Goal: Task Accomplishment & Management: Use online tool/utility

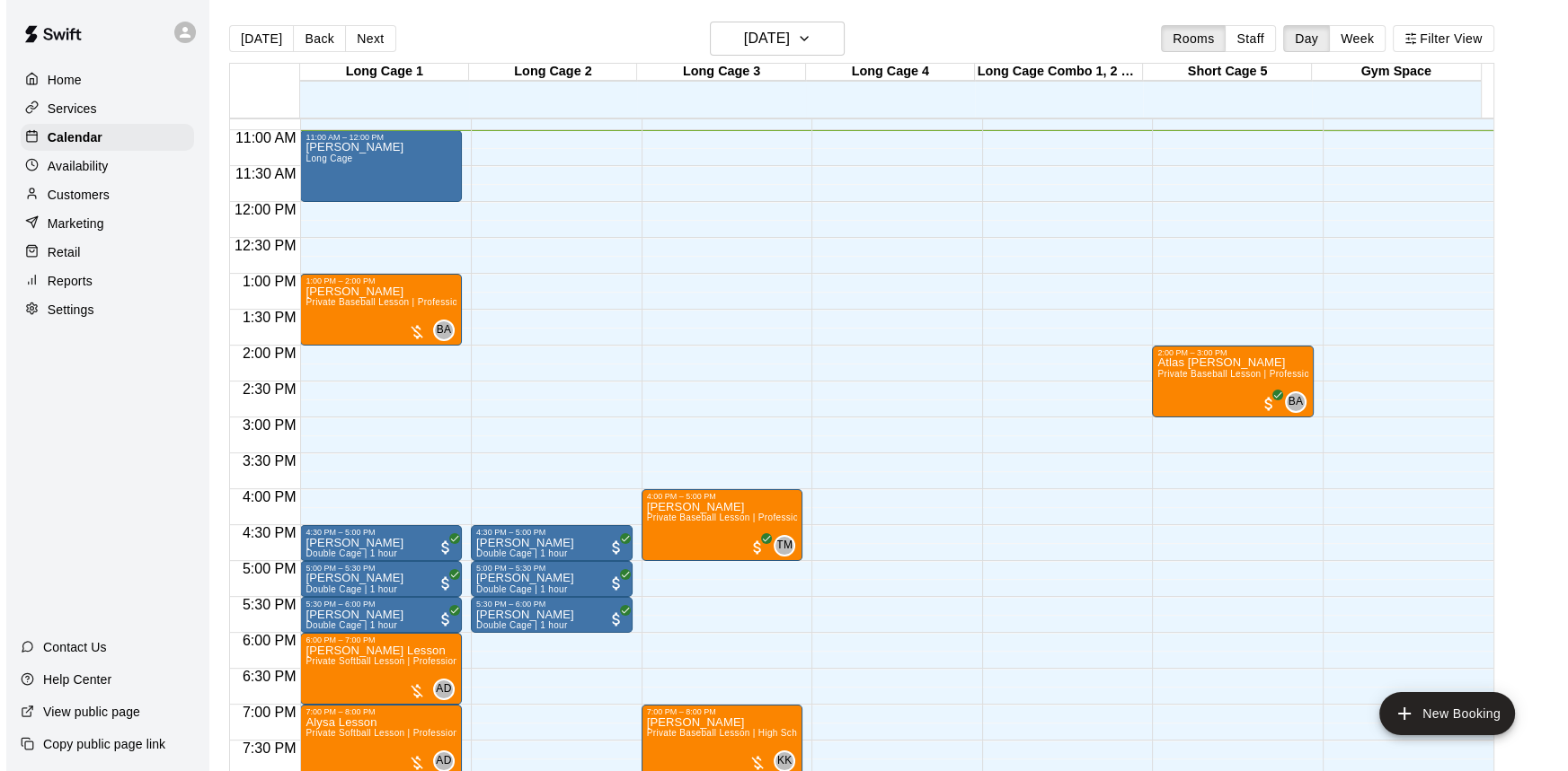
scroll to position [806, 0]
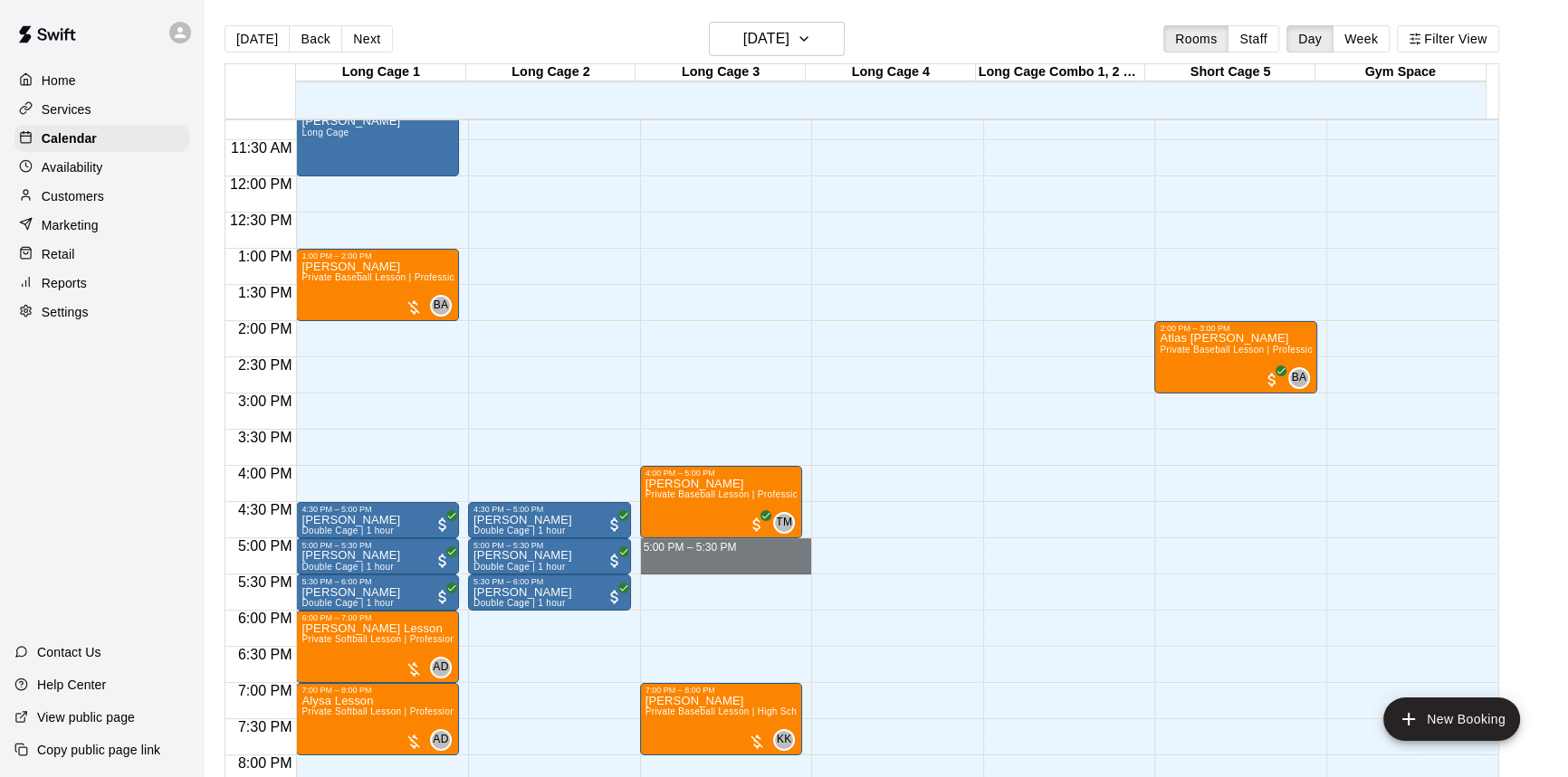
drag, startPoint x: 749, startPoint y: 549, endPoint x: 756, endPoint y: 561, distance: 13.9
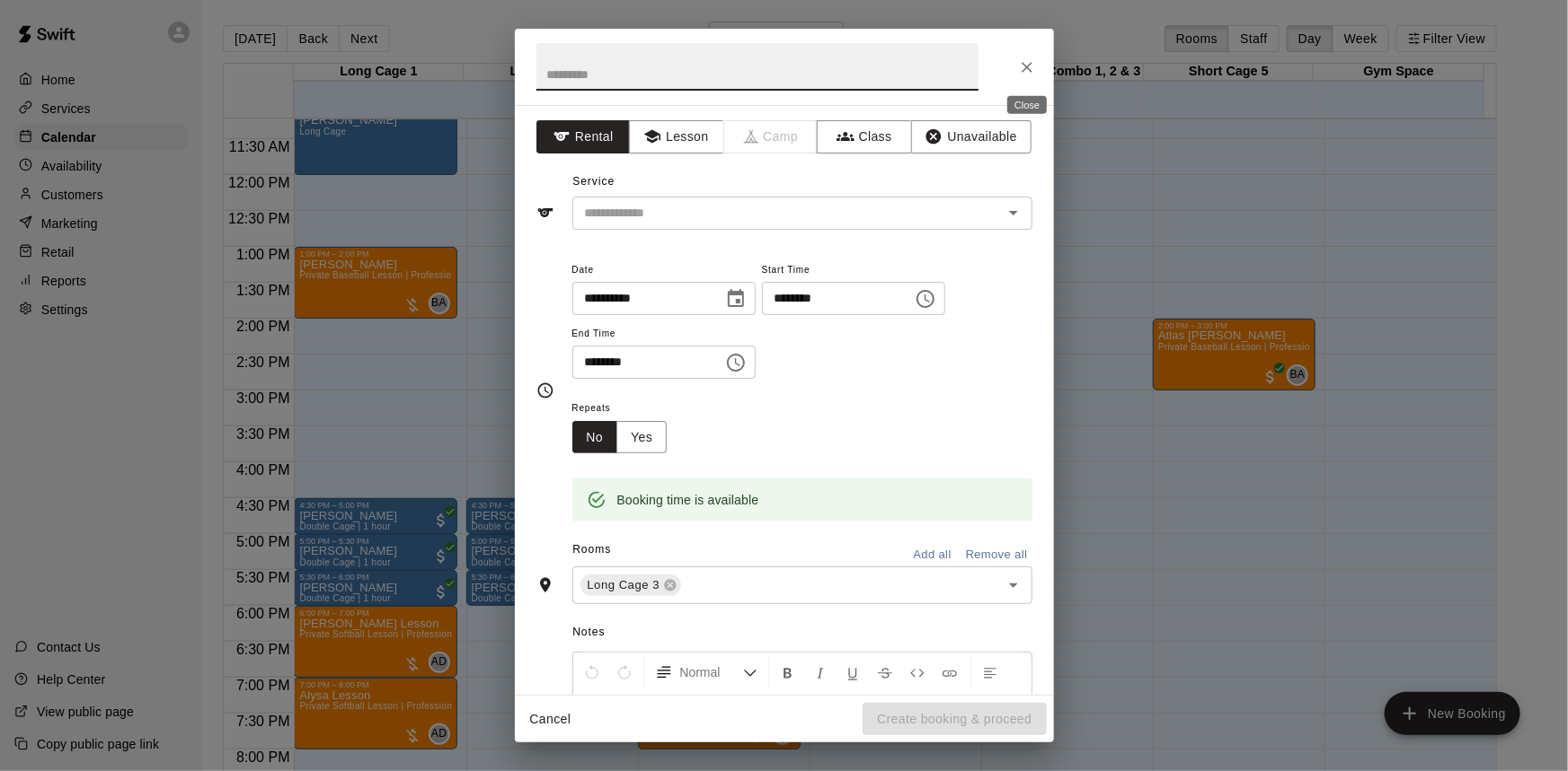
click at [1023, 80] on button "Close" at bounding box center [1027, 67] width 32 height 32
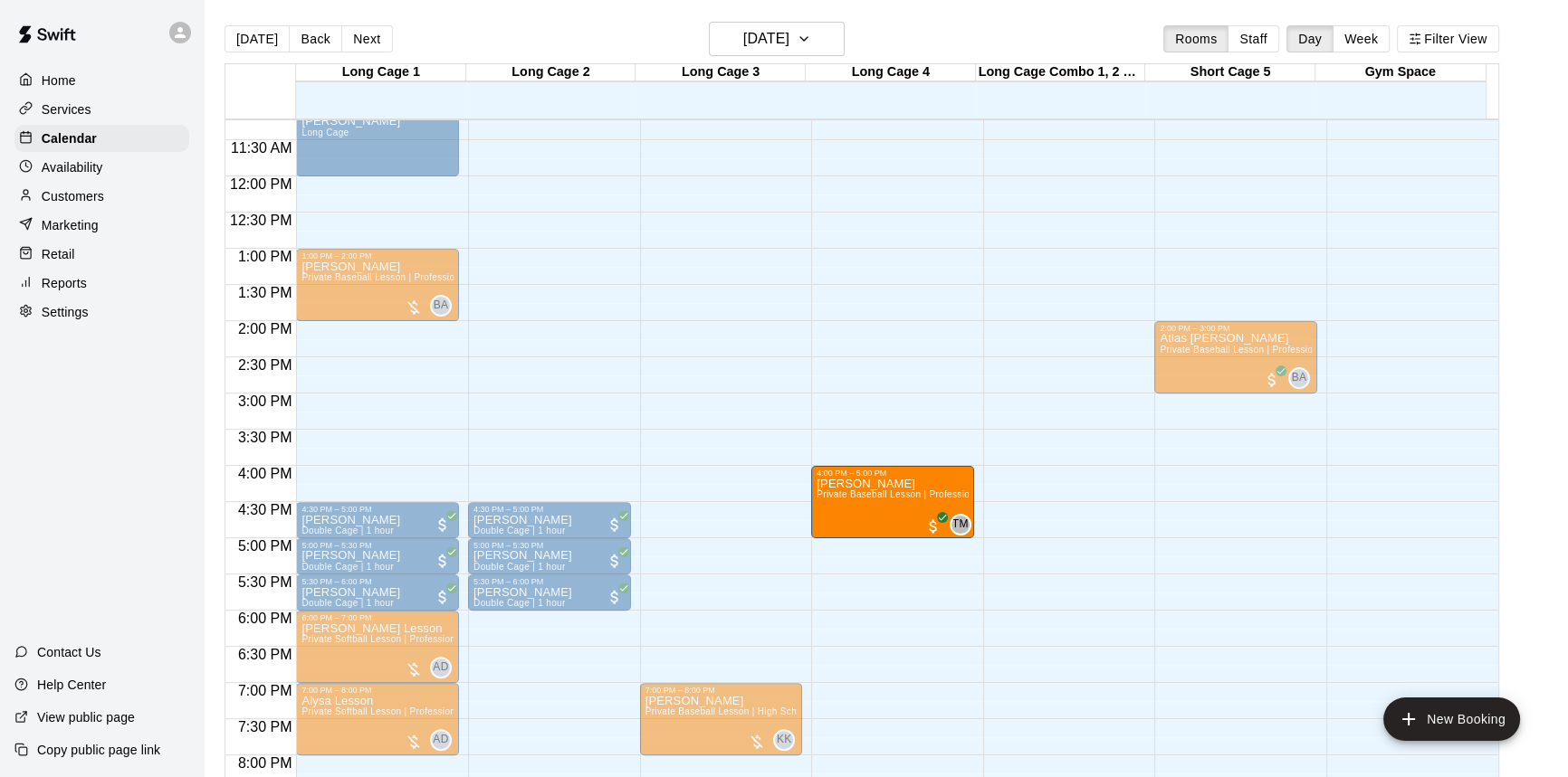
drag, startPoint x: 759, startPoint y: 473, endPoint x: 916, endPoint y: 481, distance: 157.2
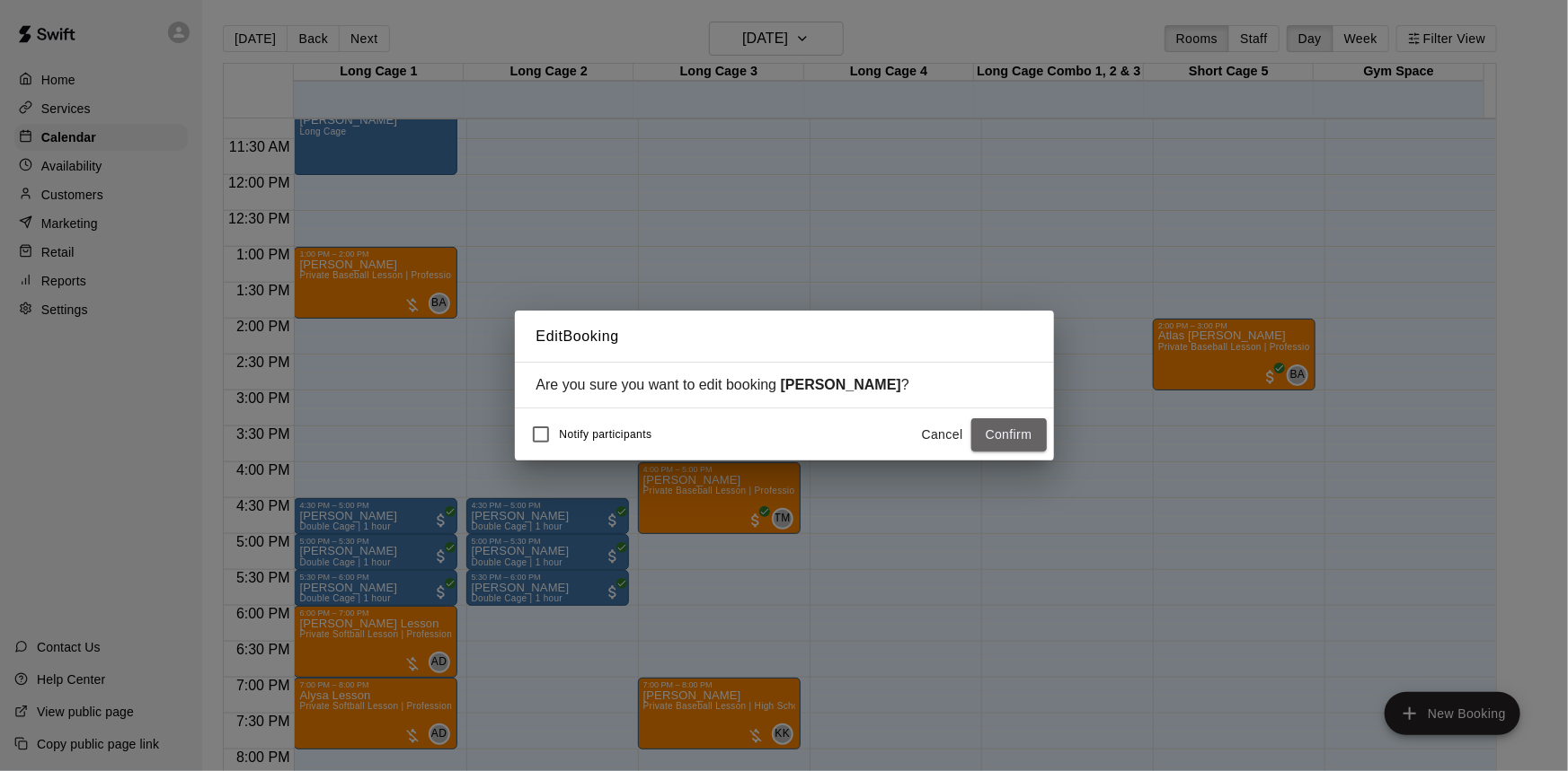
drag, startPoint x: 1022, startPoint y: 423, endPoint x: 1012, endPoint y: 420, distance: 10.4
click at [1018, 423] on button "Confirm" at bounding box center [1009, 435] width 76 height 33
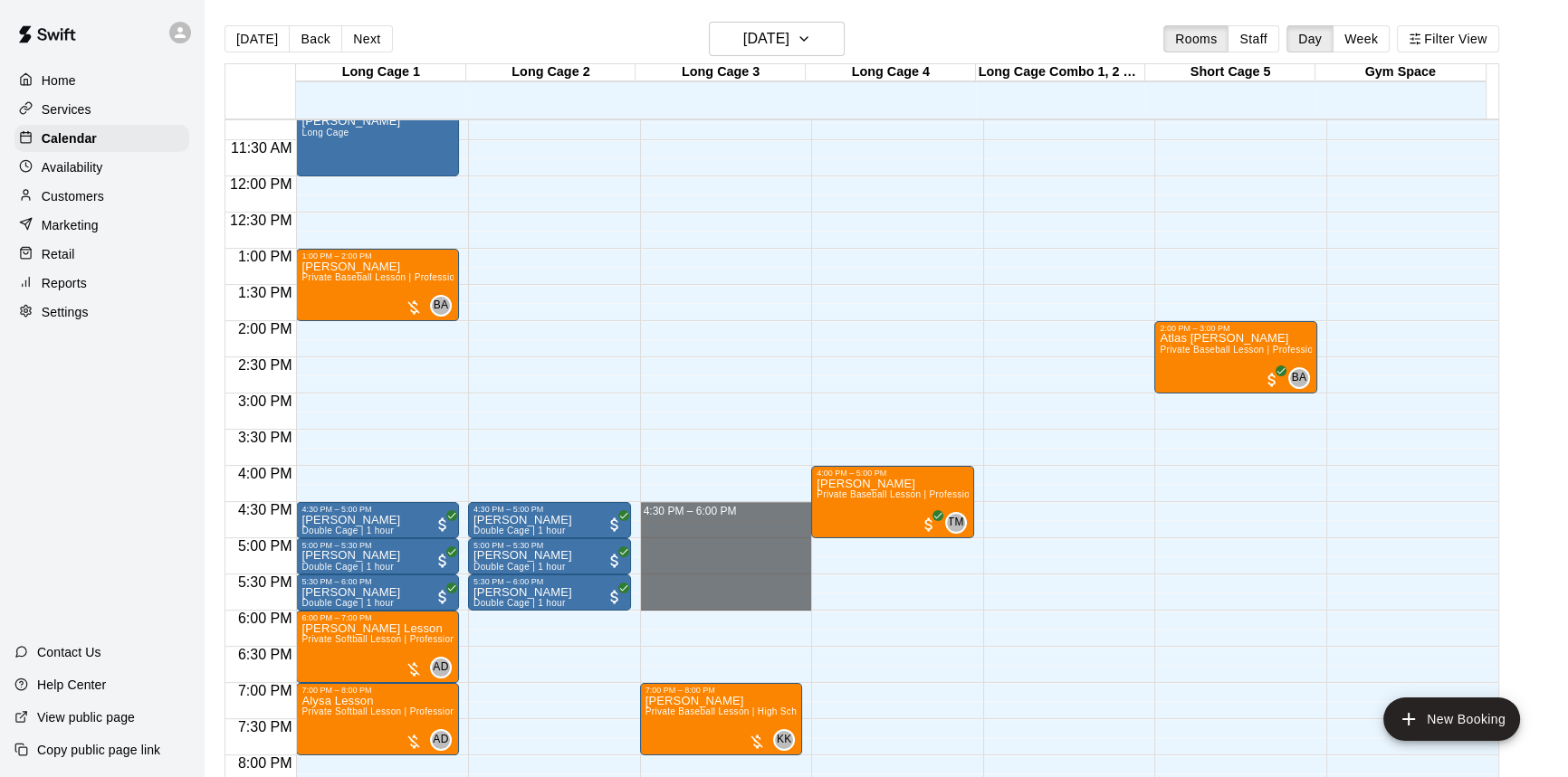
drag, startPoint x: 761, startPoint y: 520, endPoint x: 757, endPoint y: 597, distance: 77.1
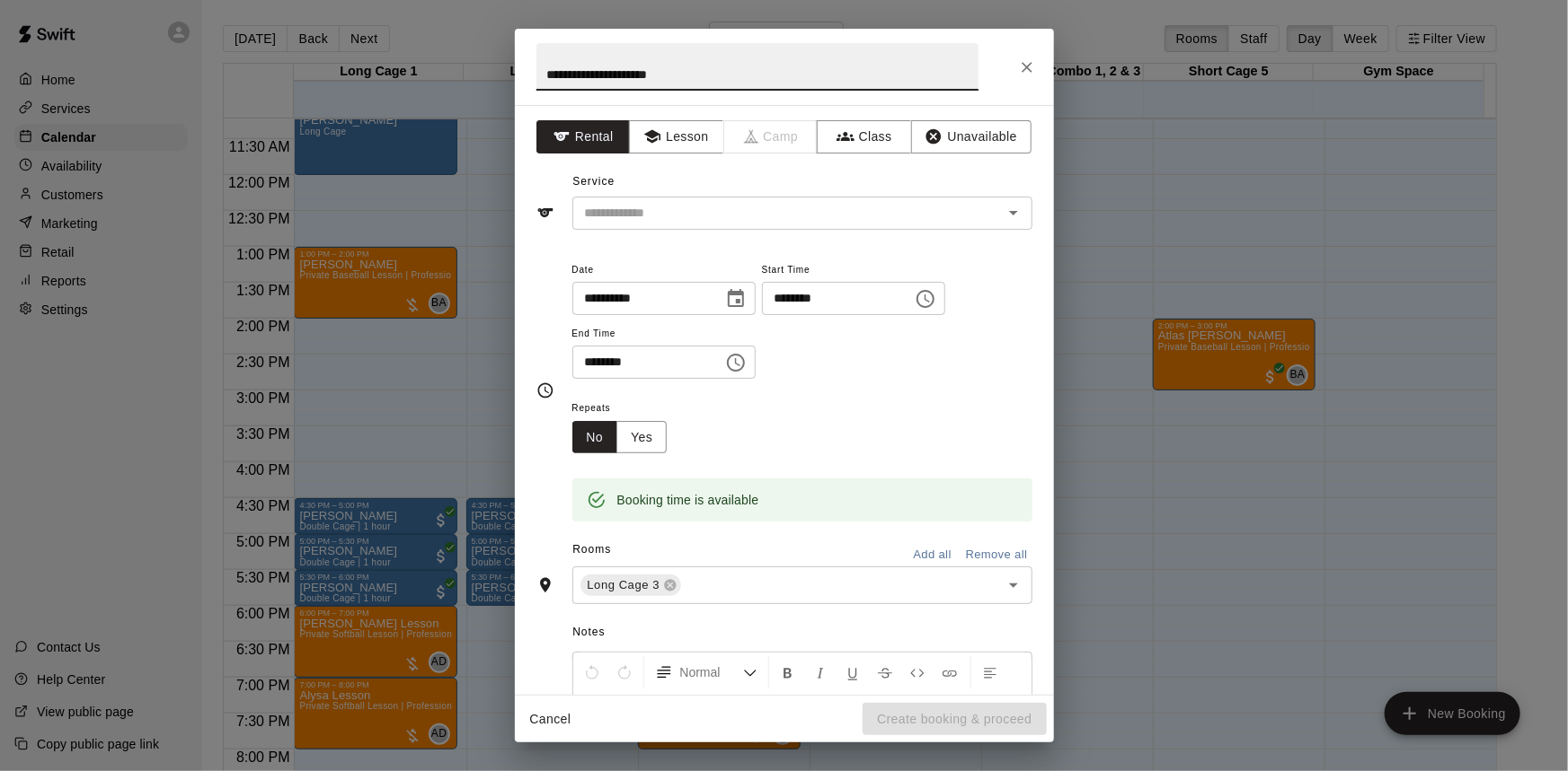
type input "**********"
click at [683, 219] on input "text" at bounding box center [776, 213] width 396 height 22
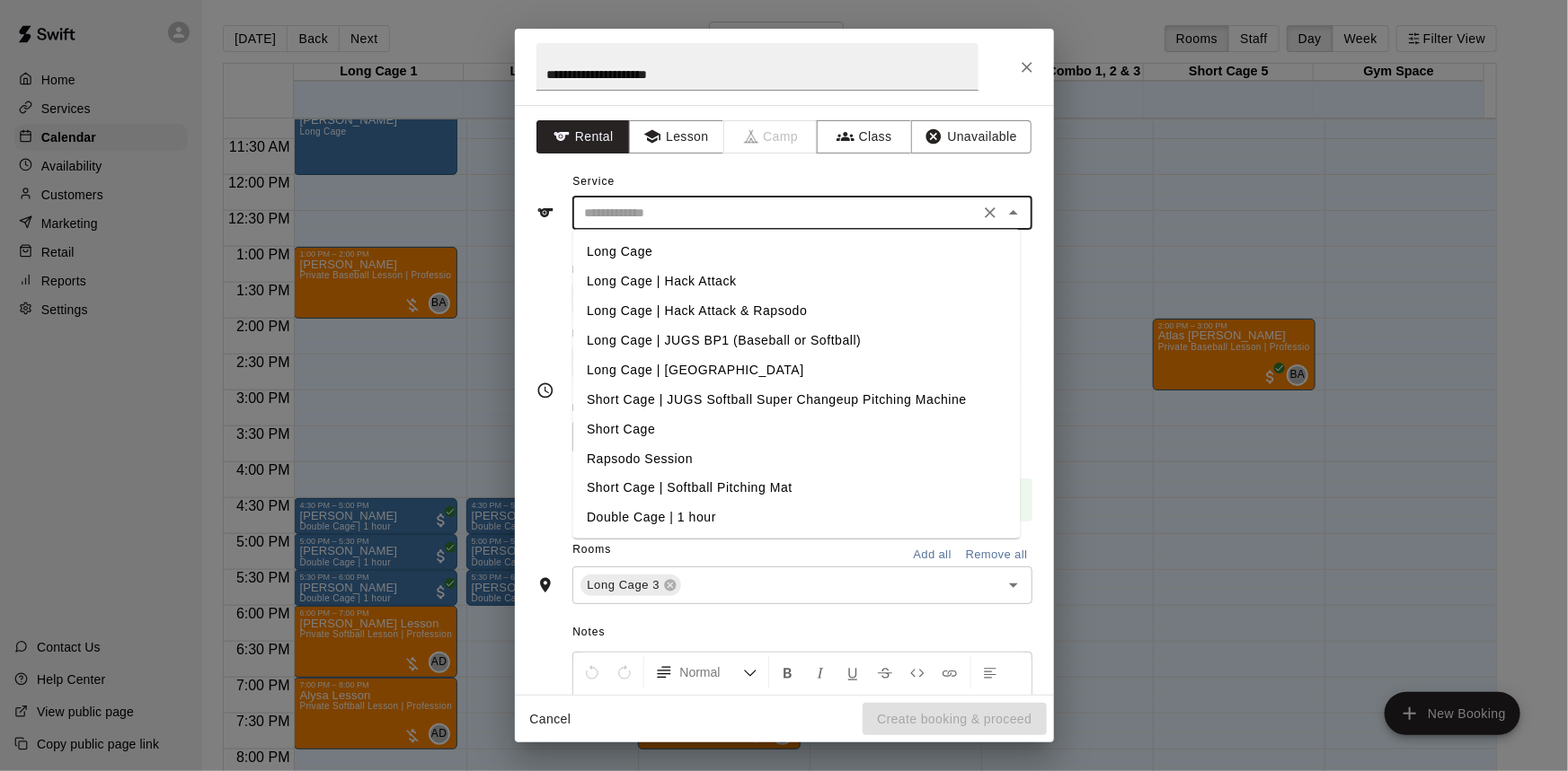
click at [656, 243] on li "Long Cage" at bounding box center [796, 252] width 447 height 30
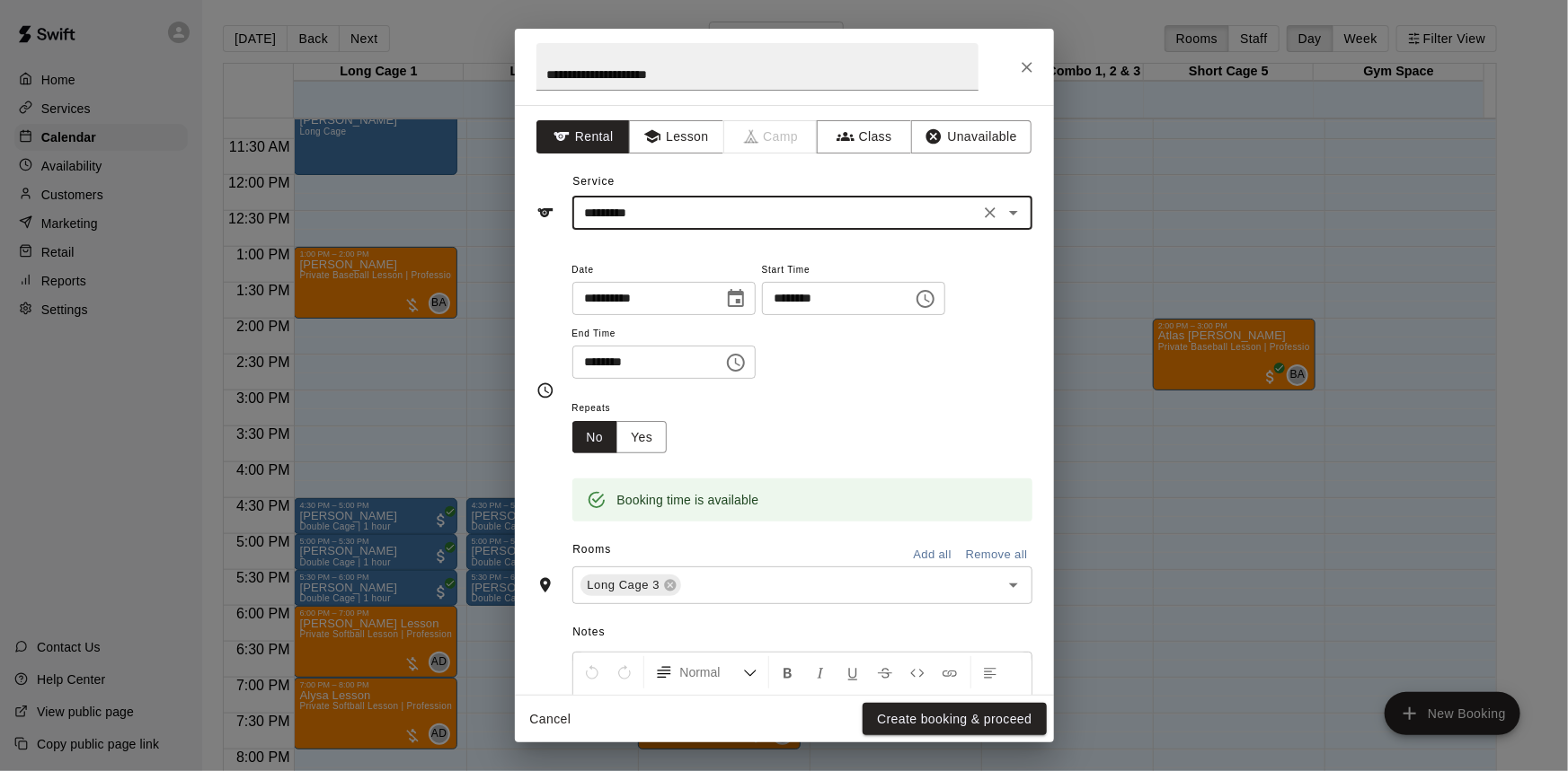
drag, startPoint x: 725, startPoint y: 266, endPoint x: 727, endPoint y: 238, distance: 28.1
click at [725, 263] on span "Date" at bounding box center [664, 270] width 184 height 24
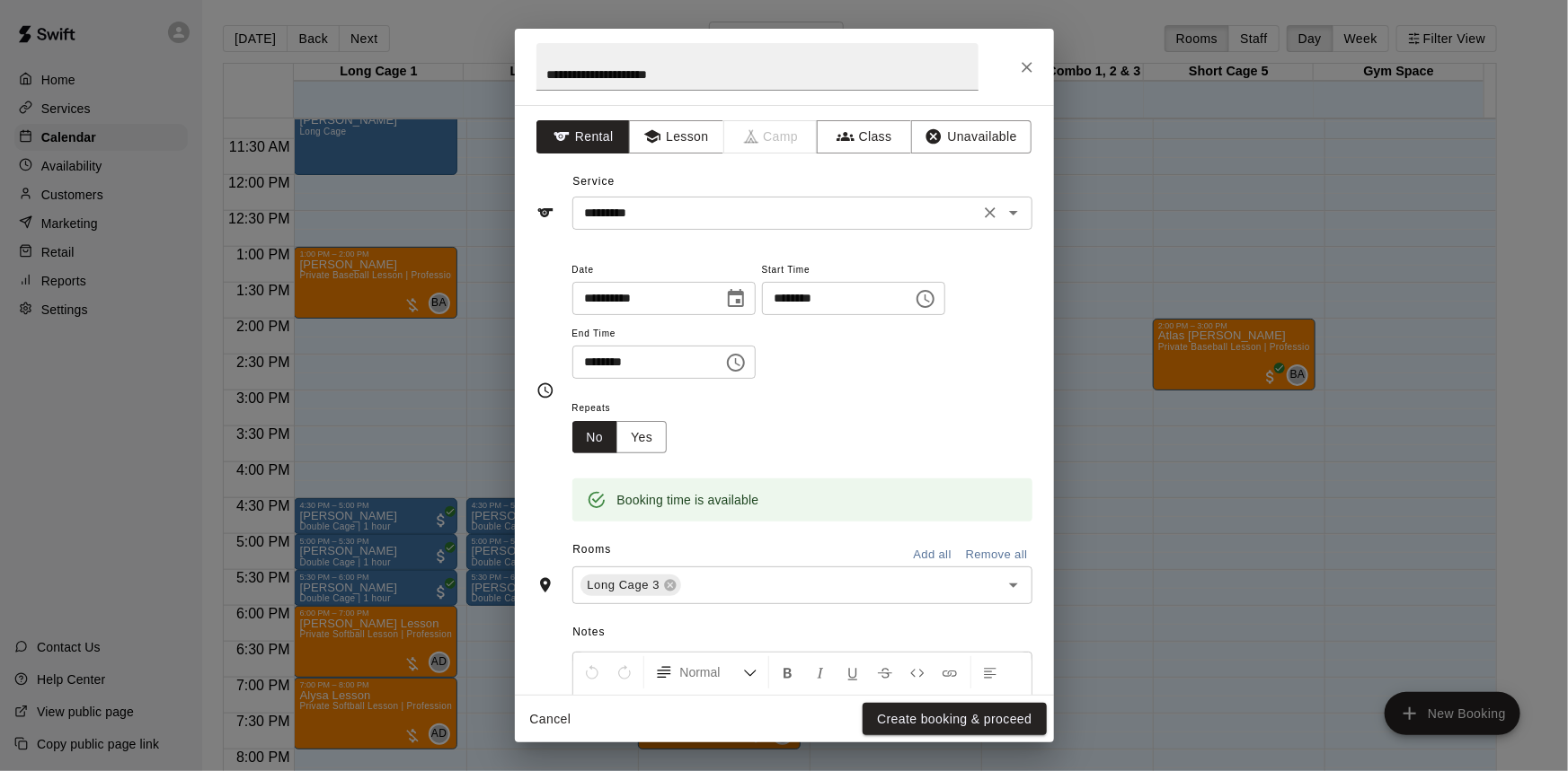
click at [724, 220] on input "*********" at bounding box center [776, 213] width 396 height 22
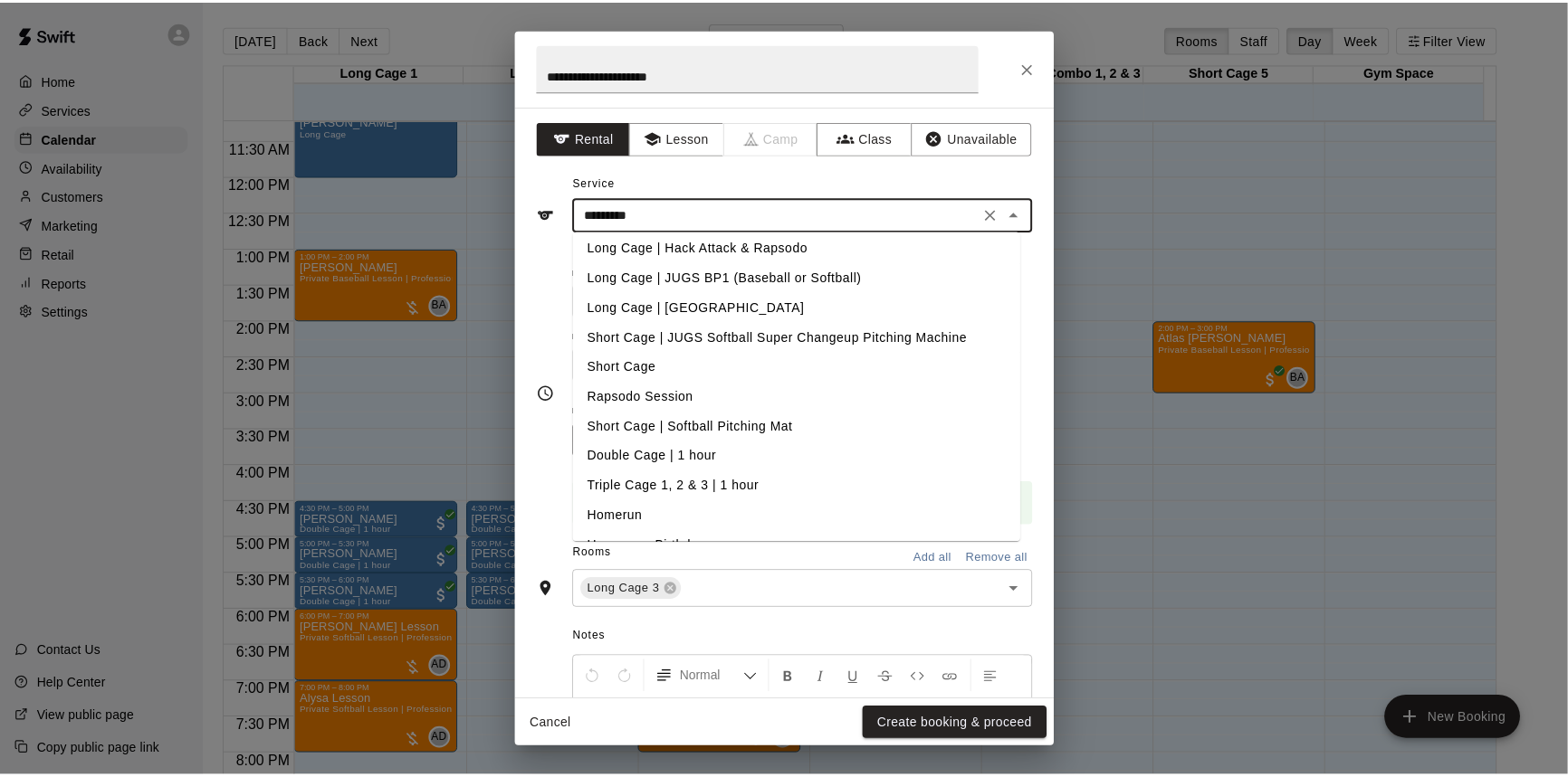
scroll to position [121, 0]
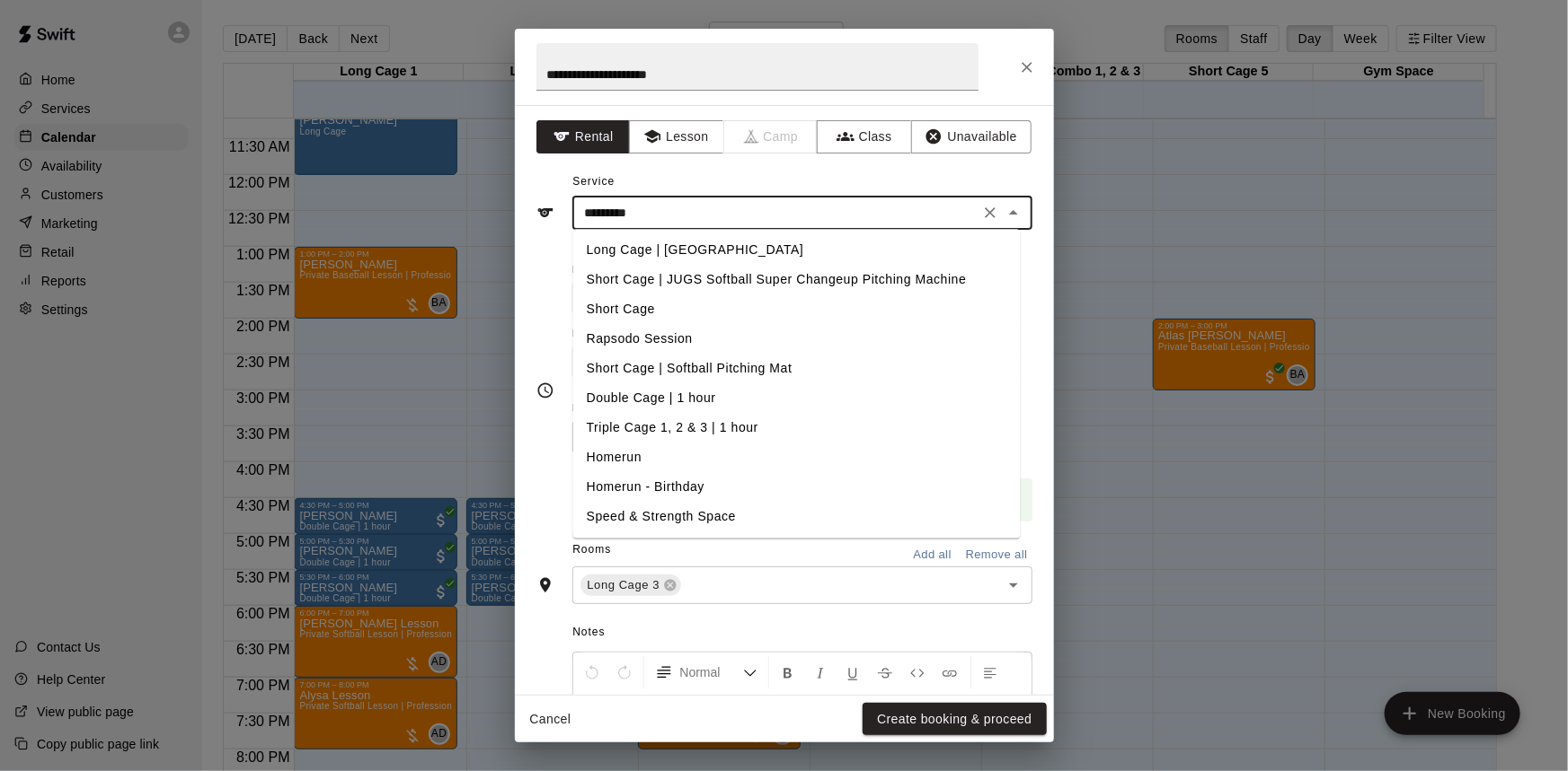
click at [722, 391] on li "Double Cage | 1 hour" at bounding box center [796, 398] width 447 height 30
type input "**********"
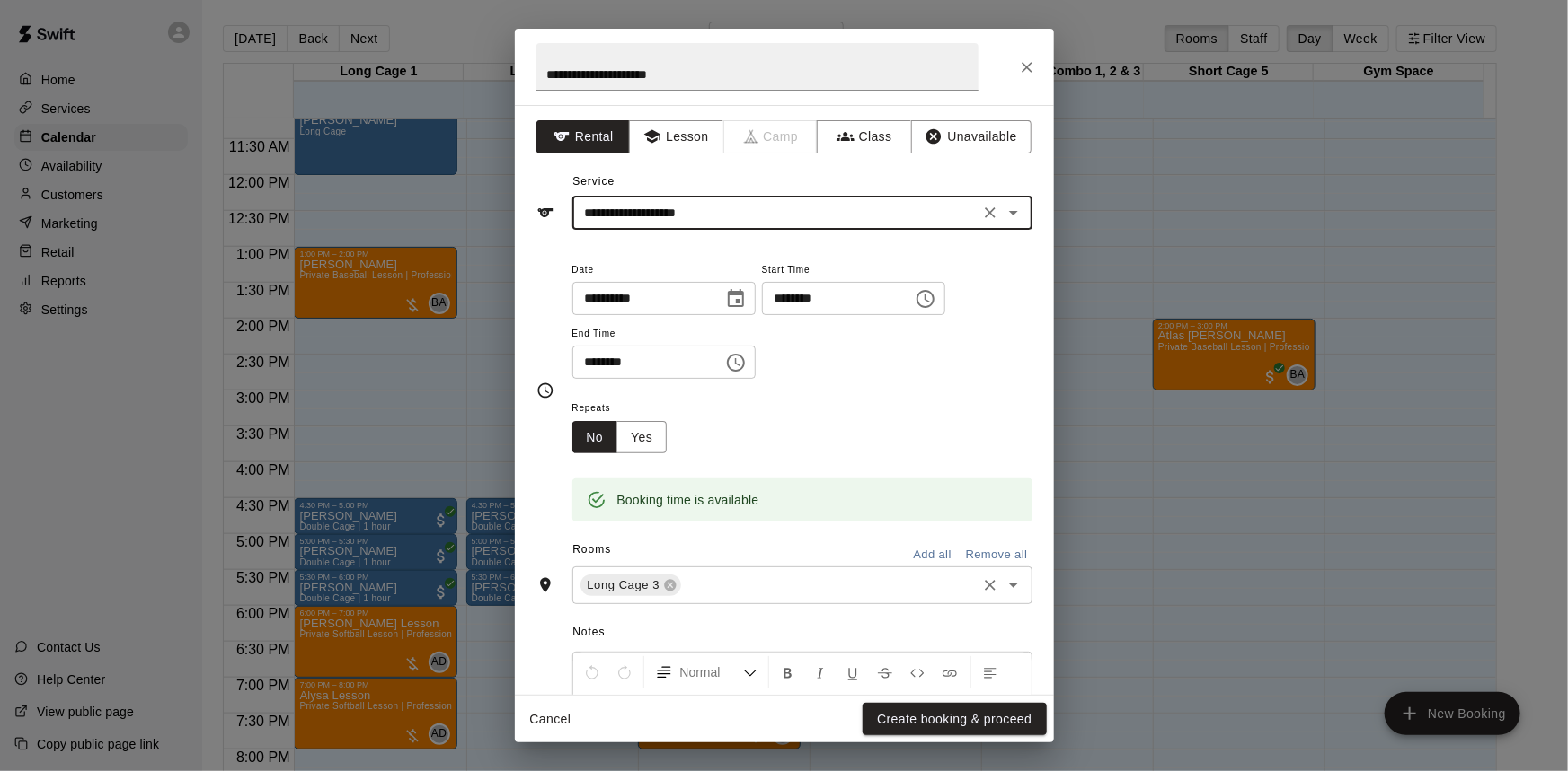
drag, startPoint x: 812, startPoint y: 559, endPoint x: 815, endPoint y: 569, distance: 10.4
click at [815, 569] on div "Rooms Add all Remove all Long Cage 3 ​" at bounding box center [784, 570] width 496 height 68
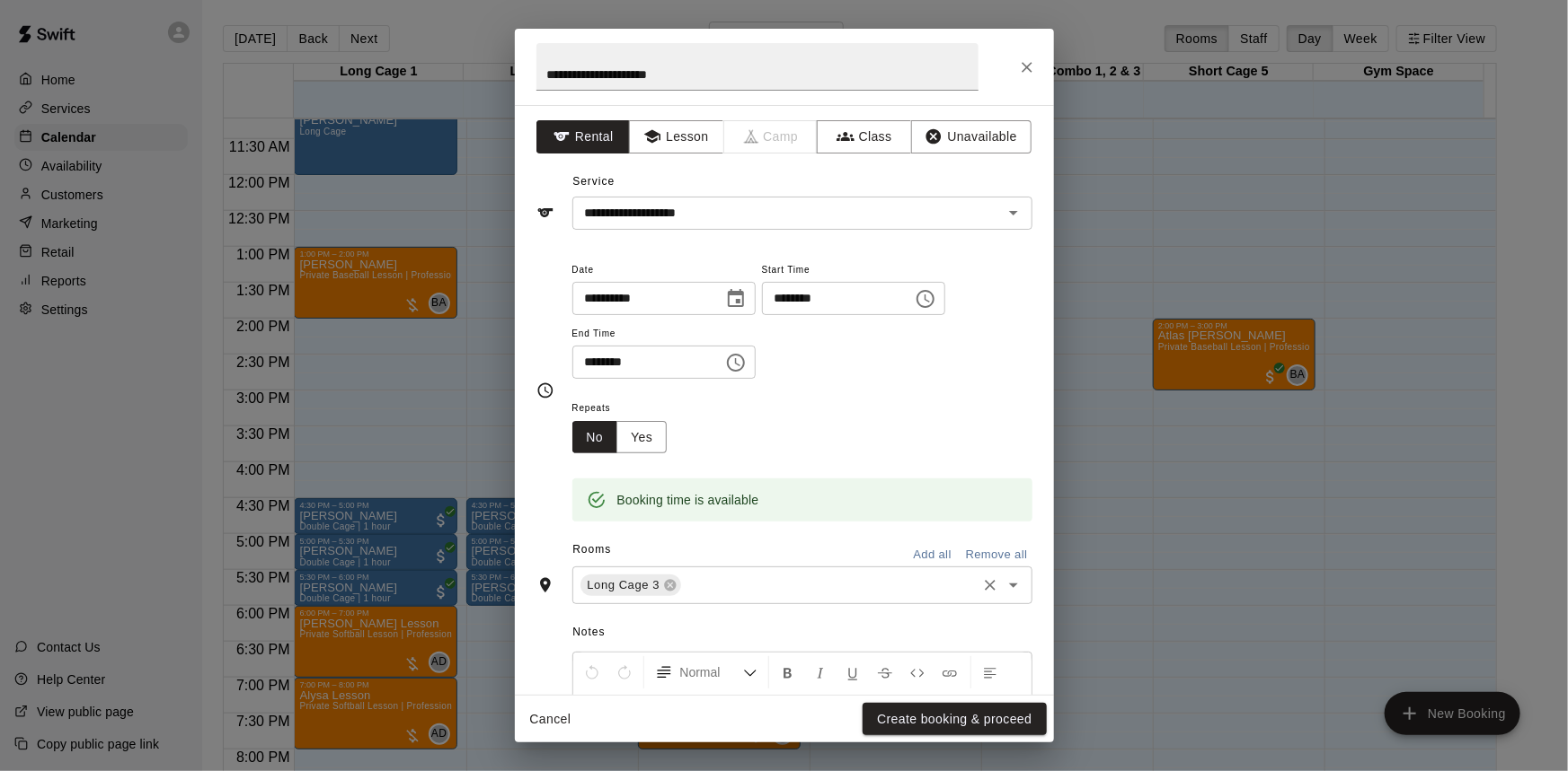
click at [813, 573] on div "Long Cage 3 ​" at bounding box center [802, 586] width 460 height 38
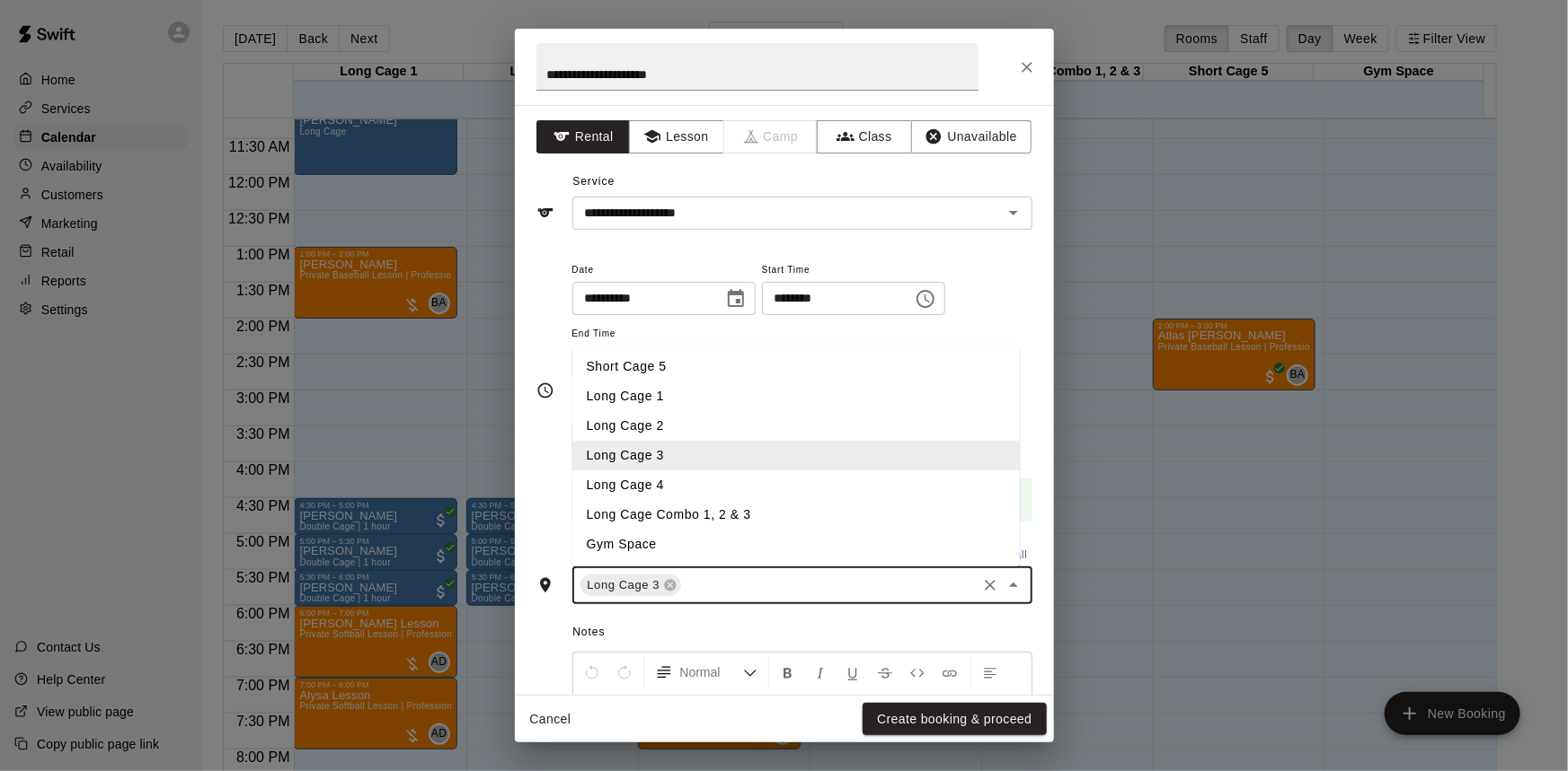
click at [718, 368] on li "Short Cage 5" at bounding box center [796, 366] width 447 height 30
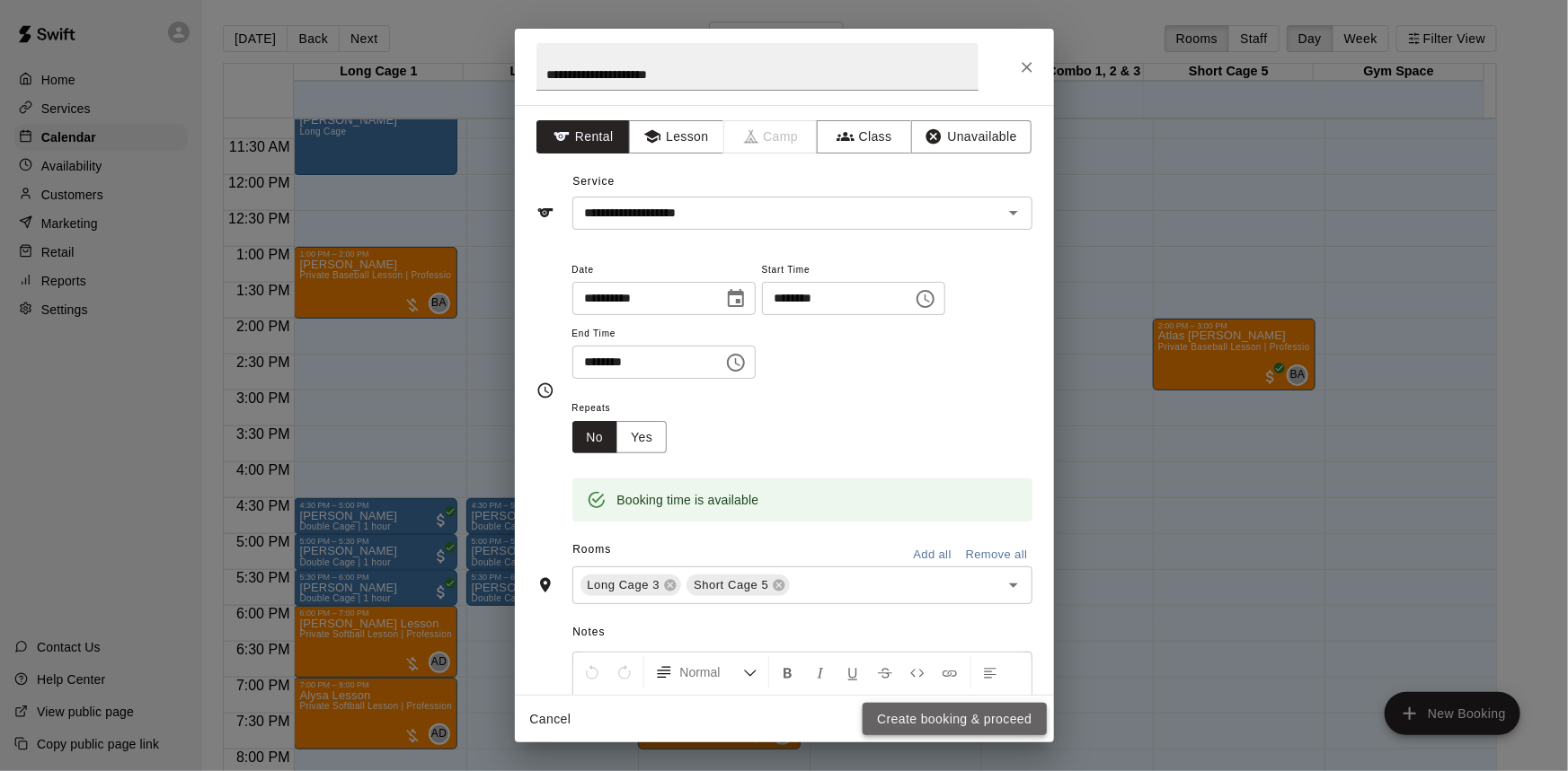
click at [959, 713] on button "Create booking & proceed" at bounding box center [954, 720] width 184 height 33
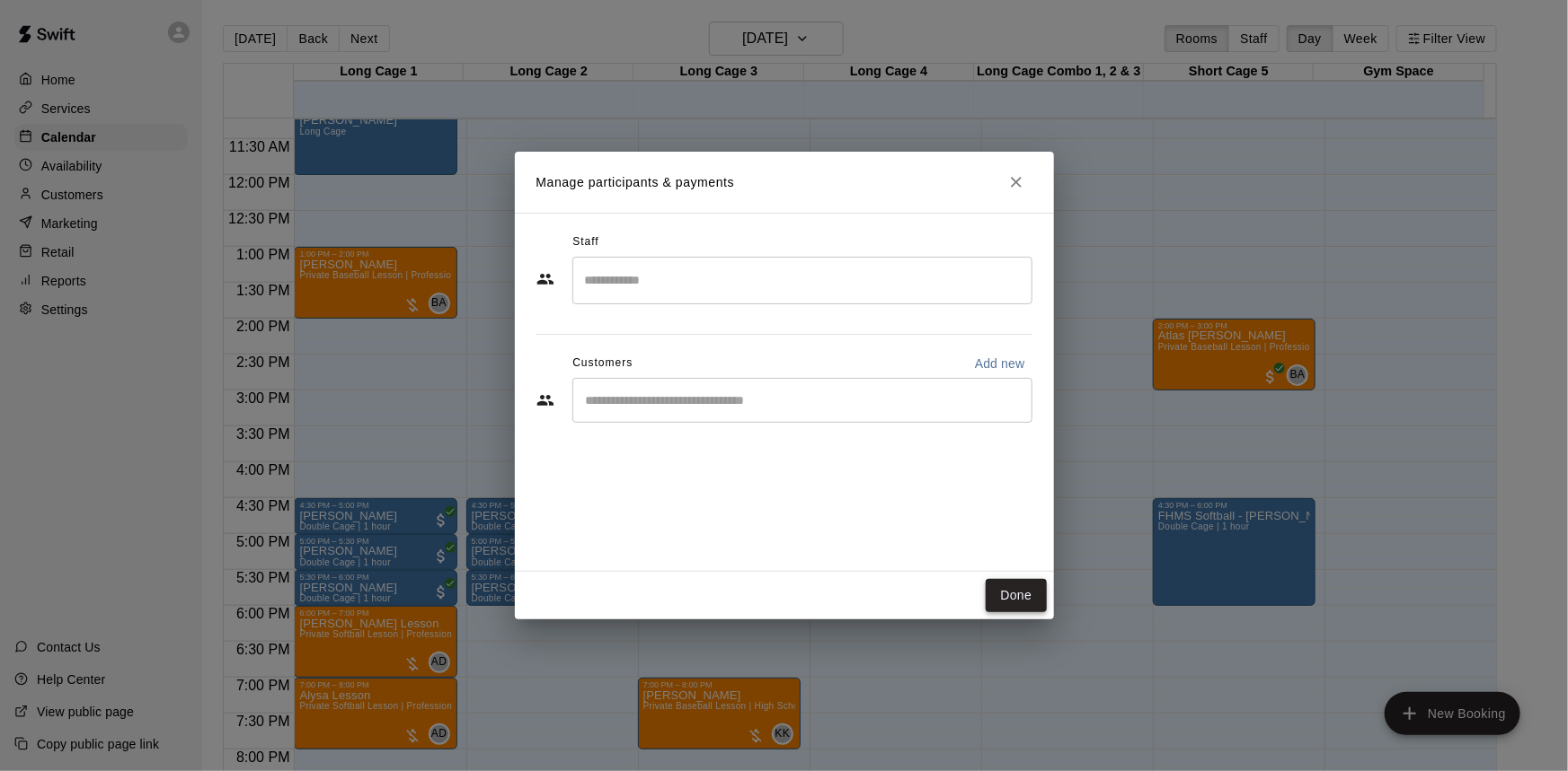
click at [1031, 593] on button "Done" at bounding box center [1015, 596] width 60 height 33
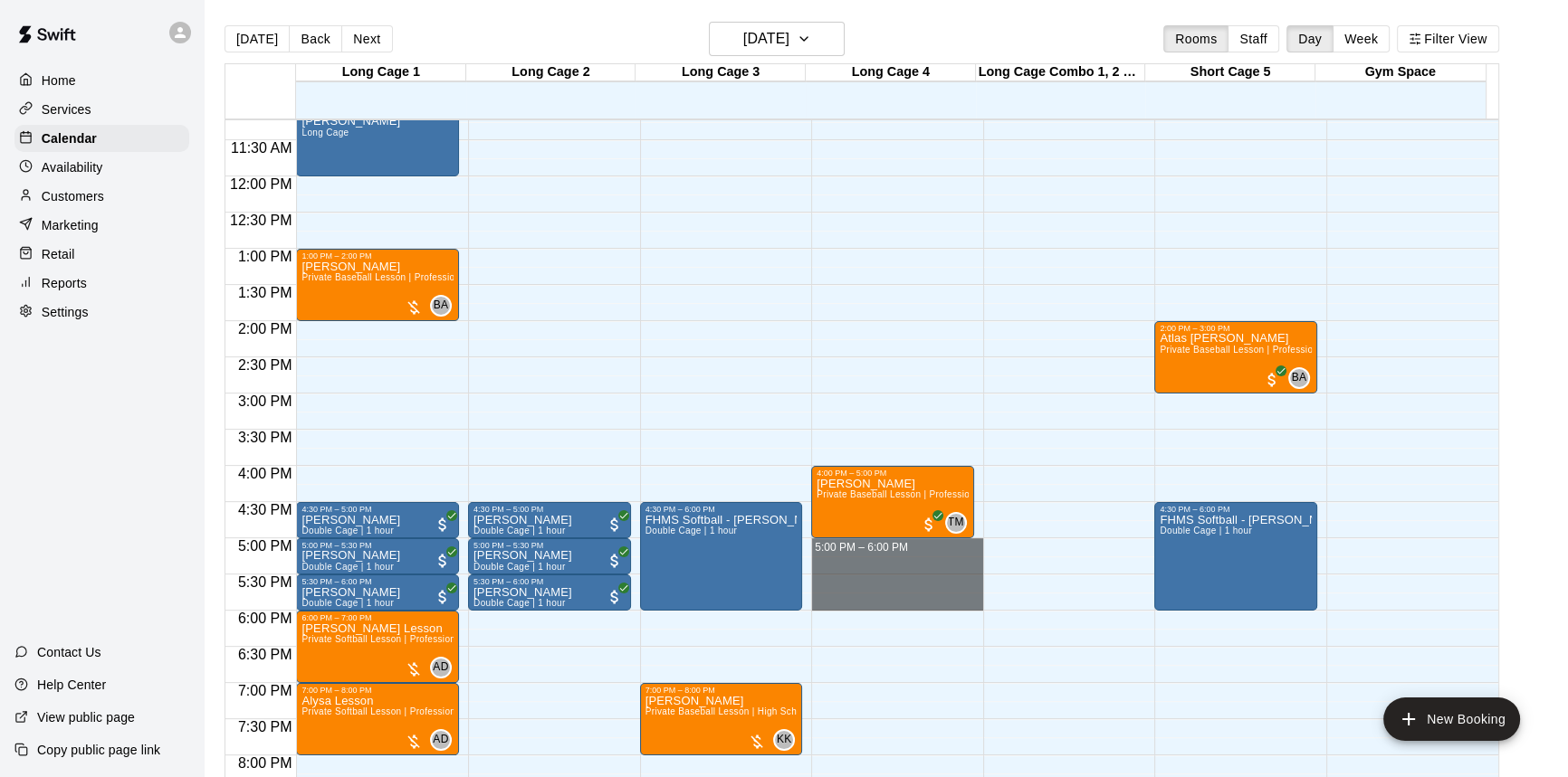
drag, startPoint x: 901, startPoint y: 552, endPoint x: 891, endPoint y: 594, distance: 43.2
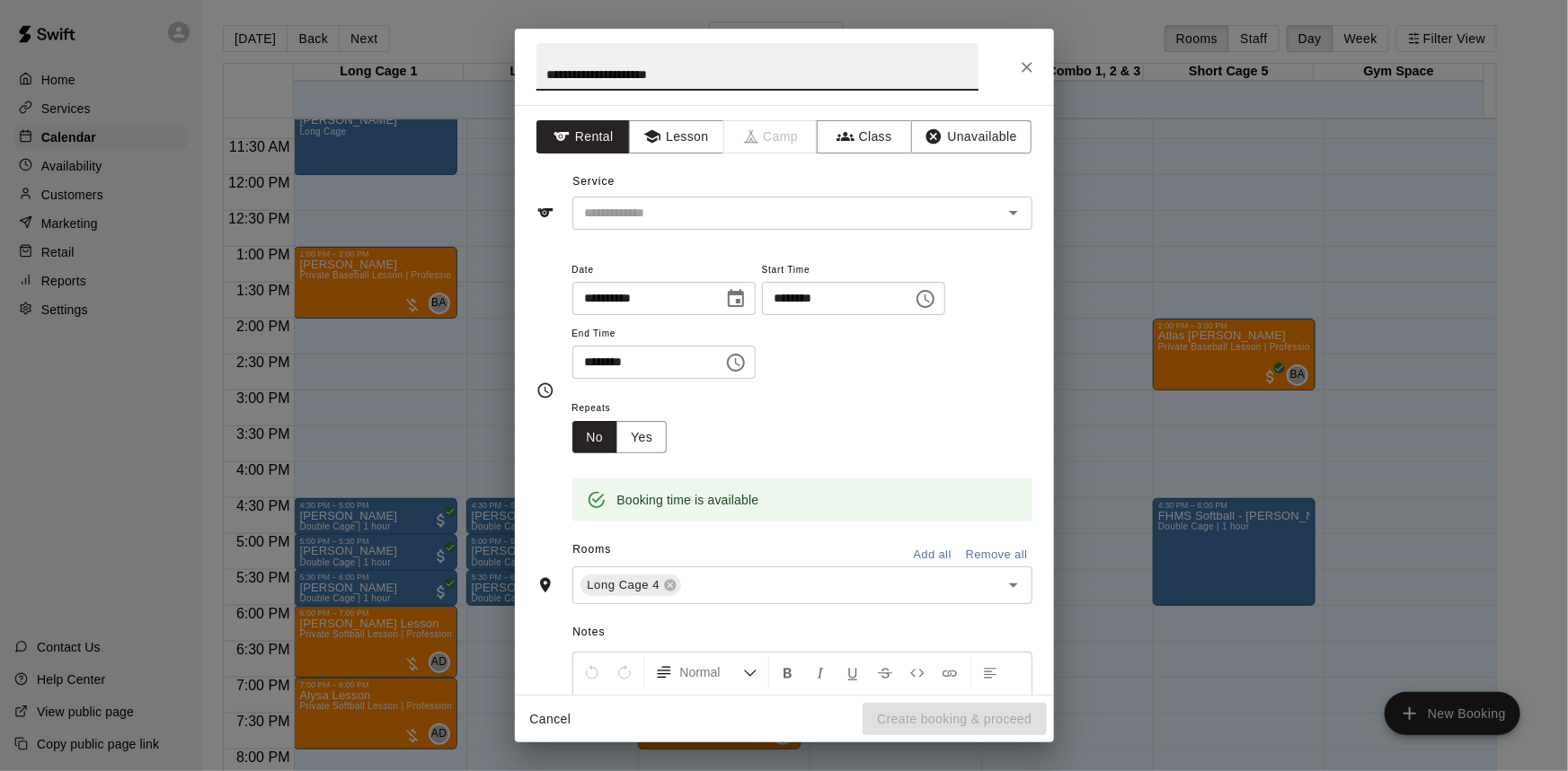
type input "**********"
click at [762, 204] on input "text" at bounding box center [776, 213] width 396 height 22
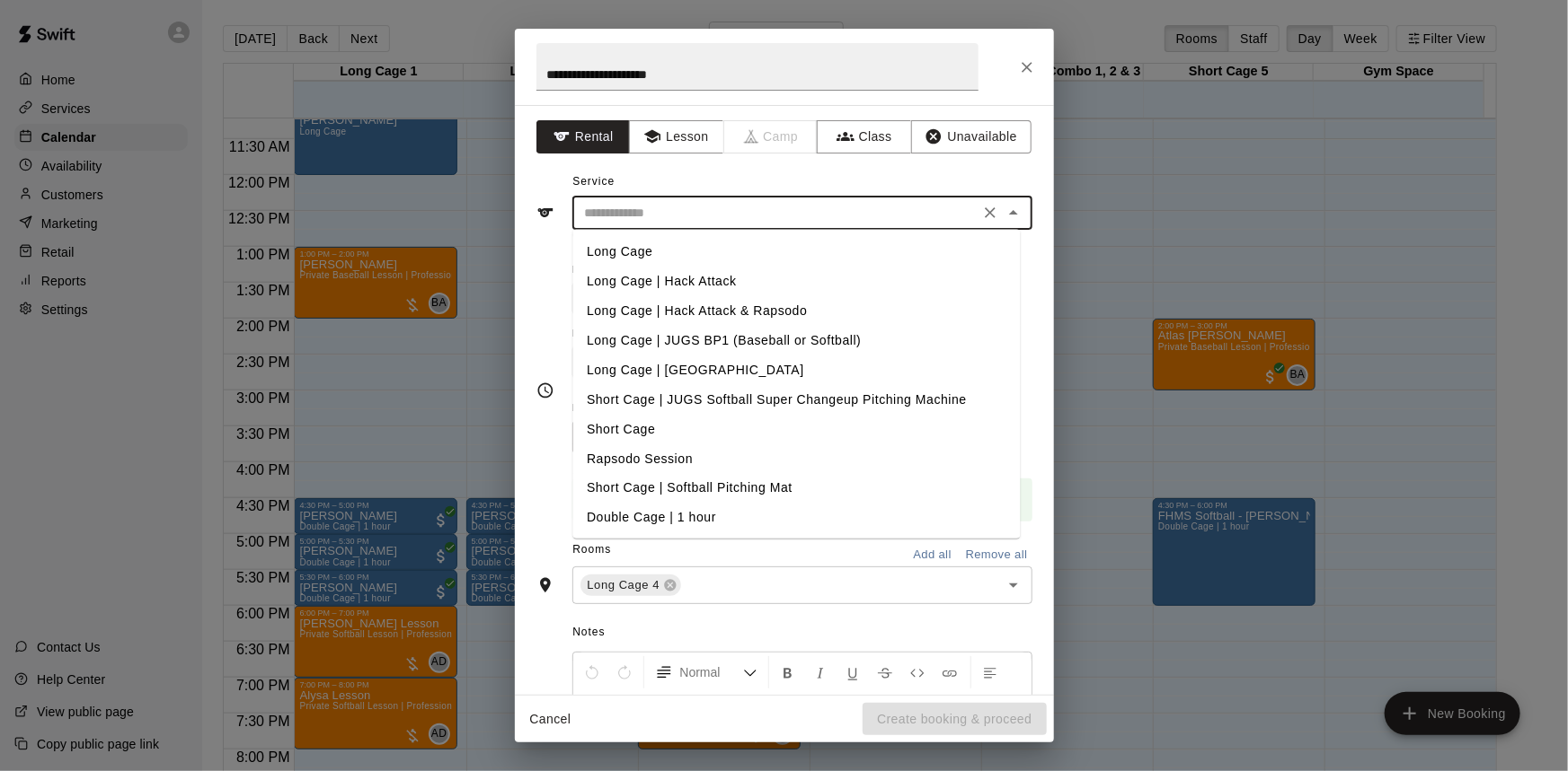
click at [668, 252] on li "Long Cage" at bounding box center [796, 252] width 447 height 30
type input "*********"
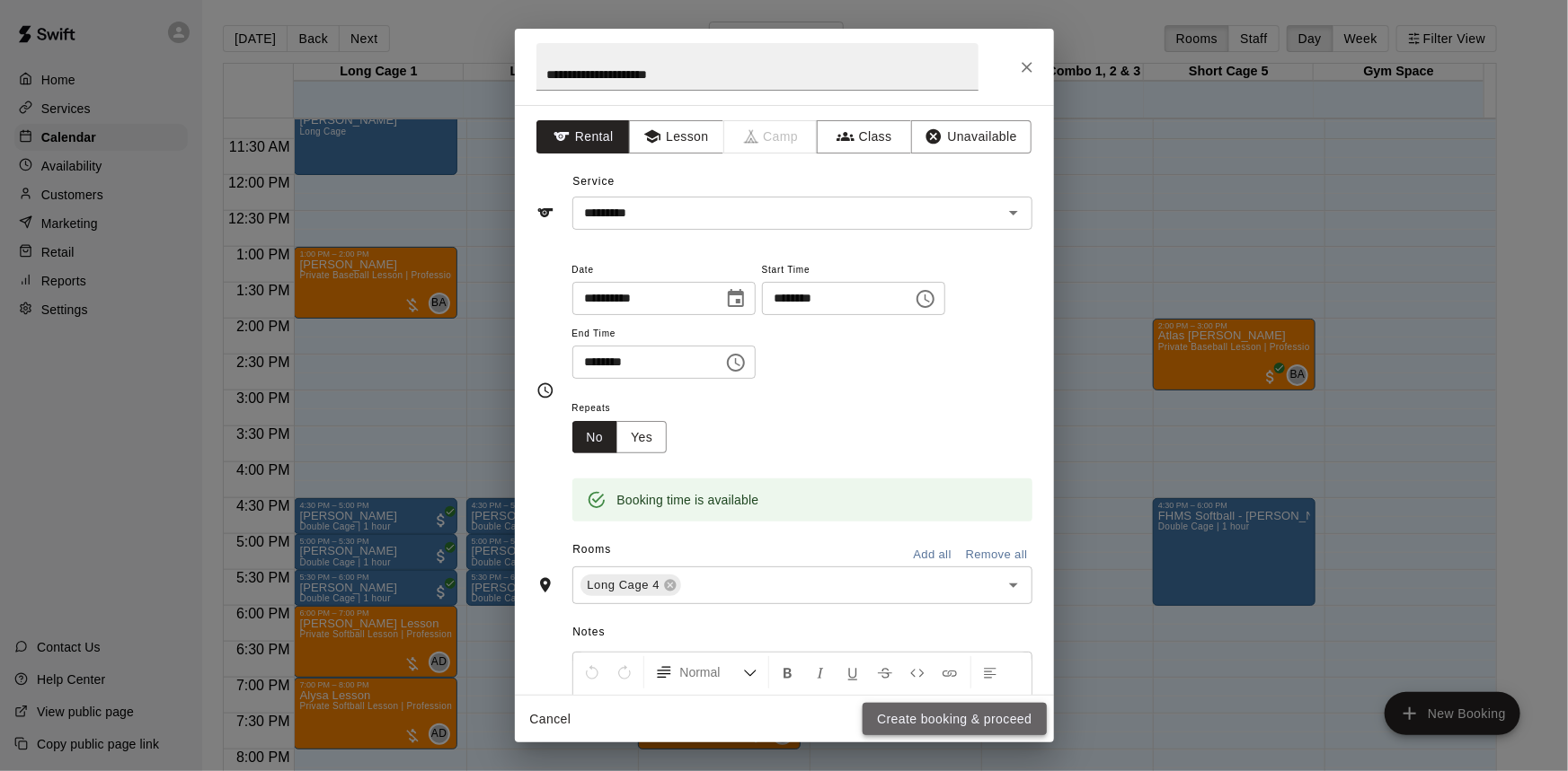
click at [975, 722] on button "Create booking & proceed" at bounding box center [954, 720] width 184 height 33
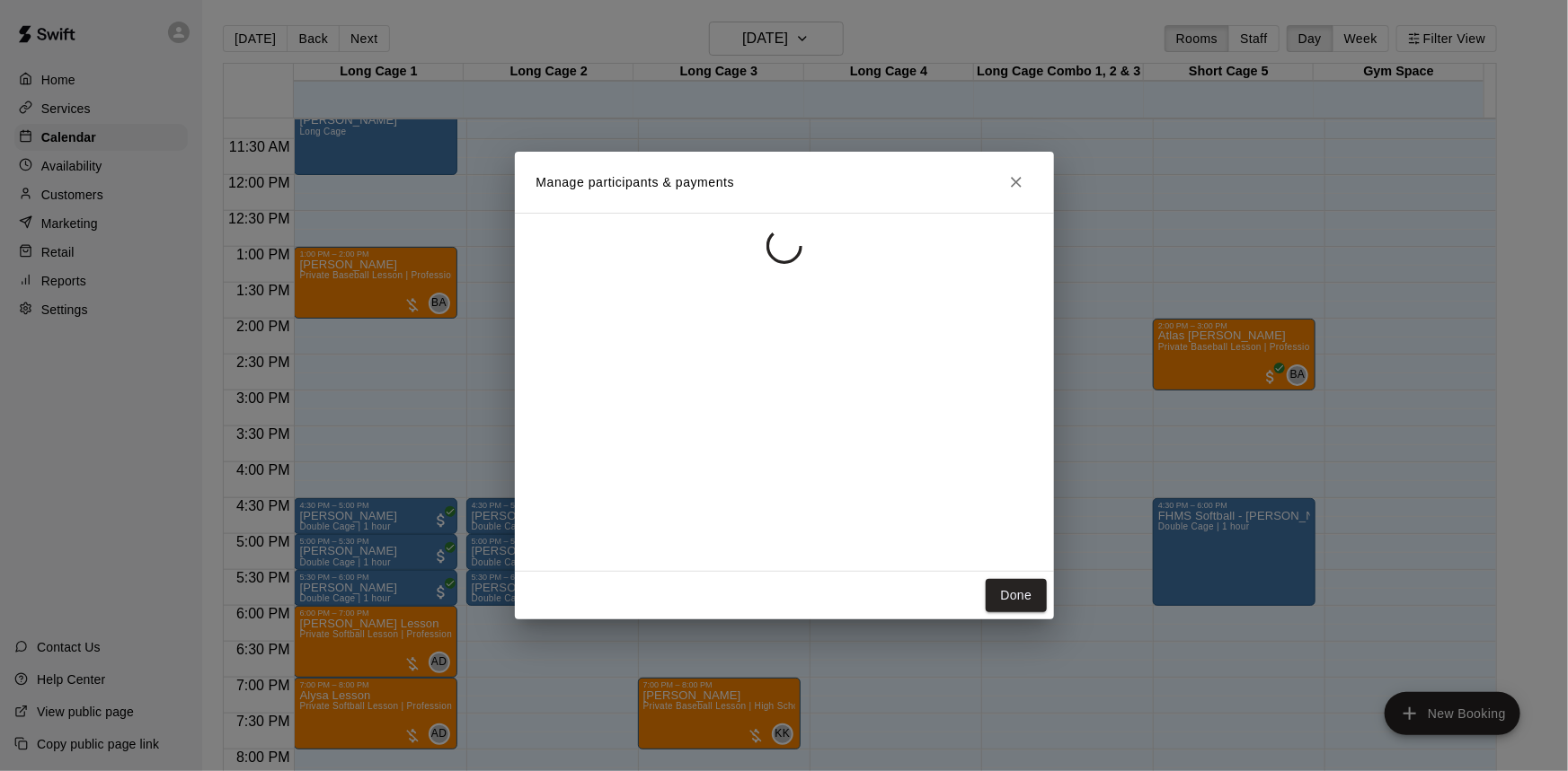
click at [1016, 613] on div "Done" at bounding box center [784, 596] width 539 height 48
click at [1018, 600] on button "Done" at bounding box center [1015, 596] width 60 height 33
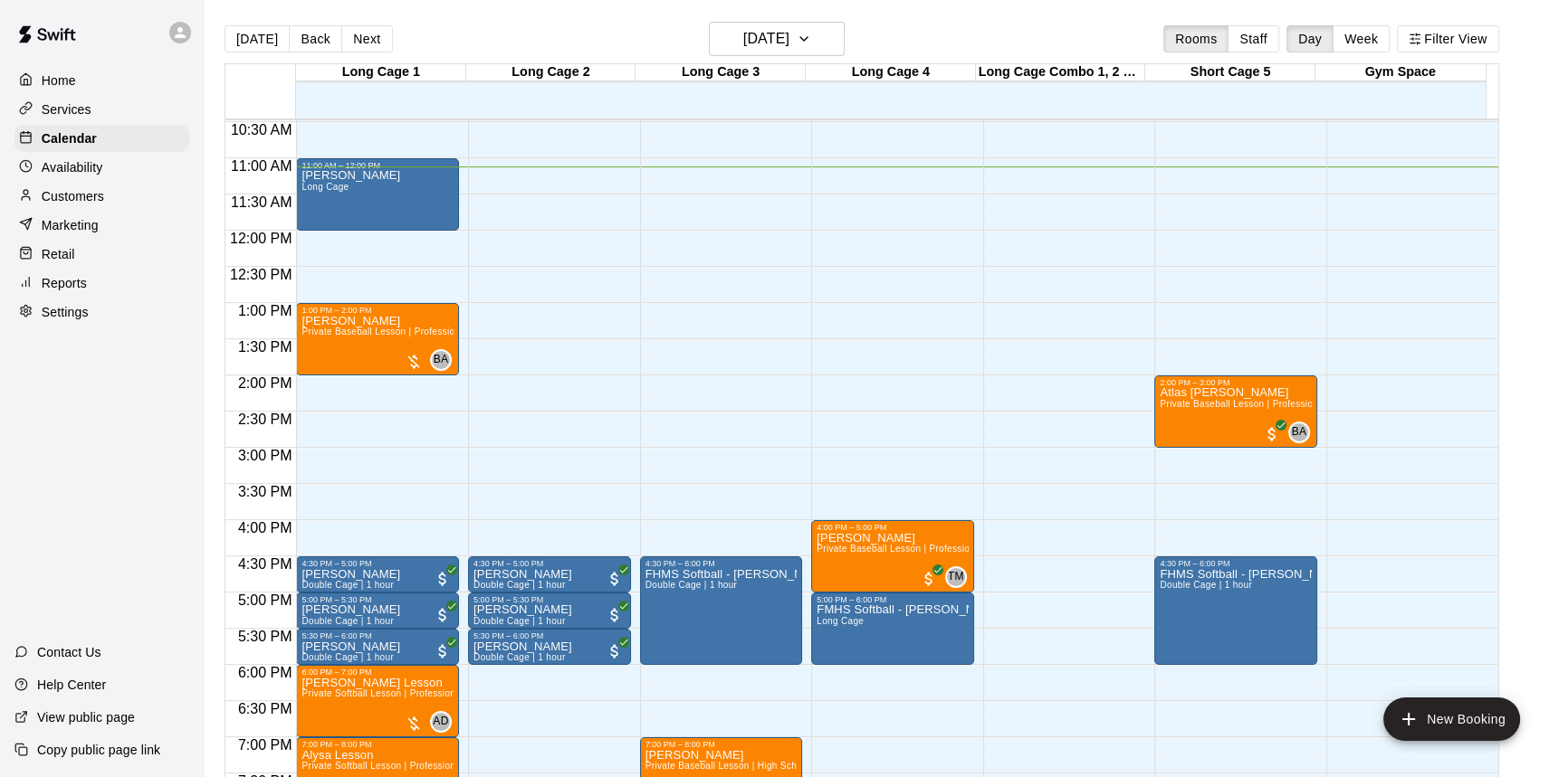
scroll to position [731, 0]
